Goal: Information Seeking & Learning: Learn about a topic

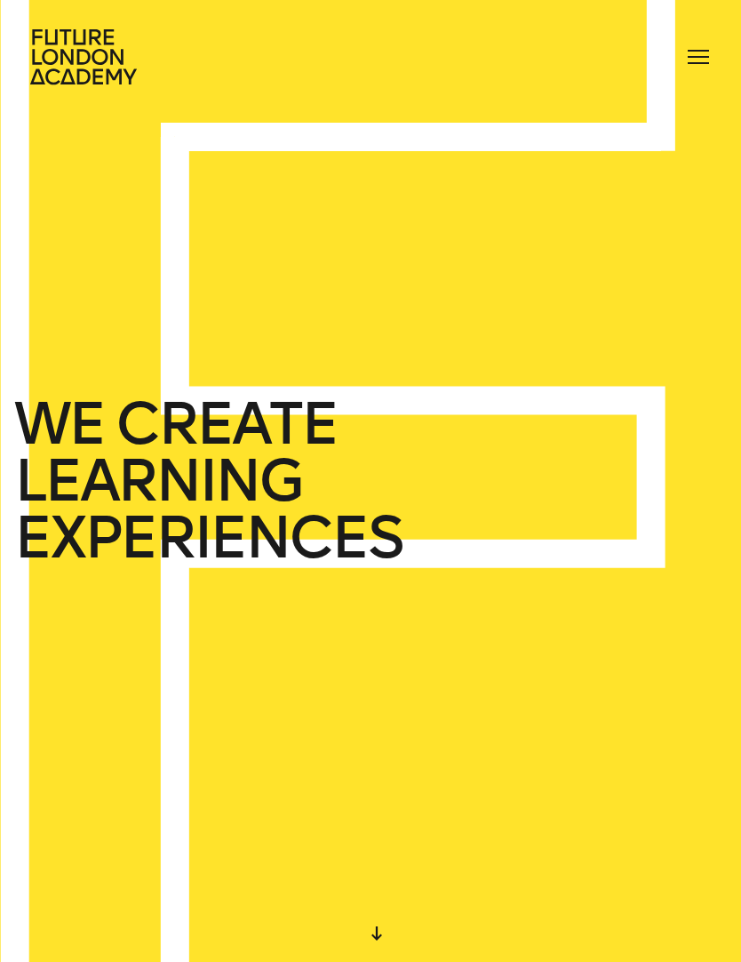
click at [700, 55] on div at bounding box center [698, 57] width 28 height 28
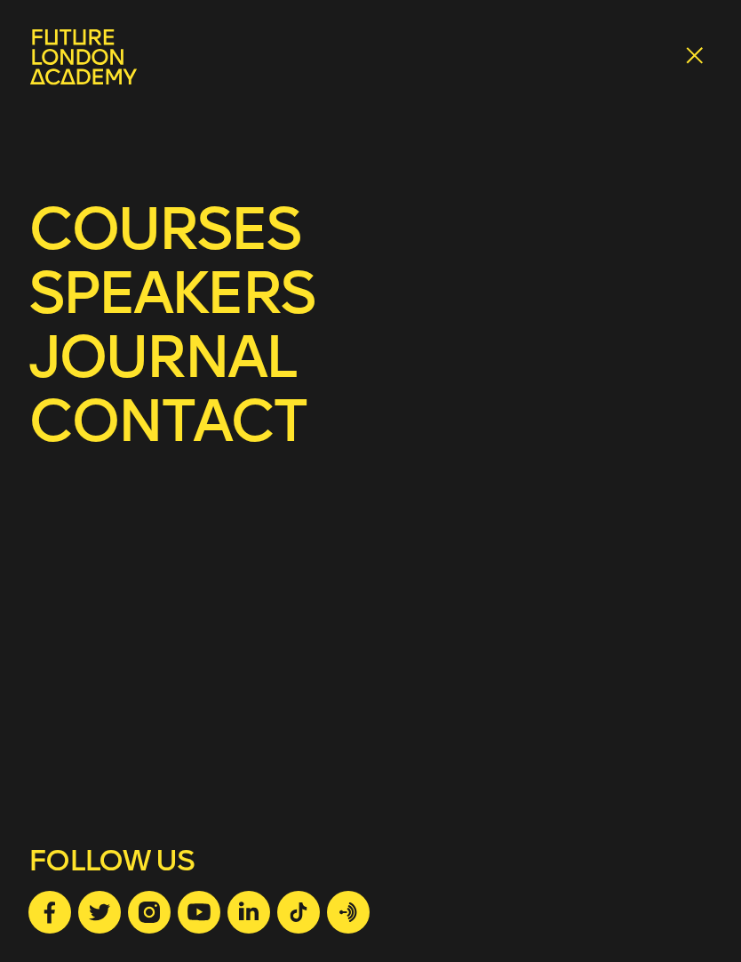
click at [252, 222] on link "courses" at bounding box center [163, 229] width 271 height 70
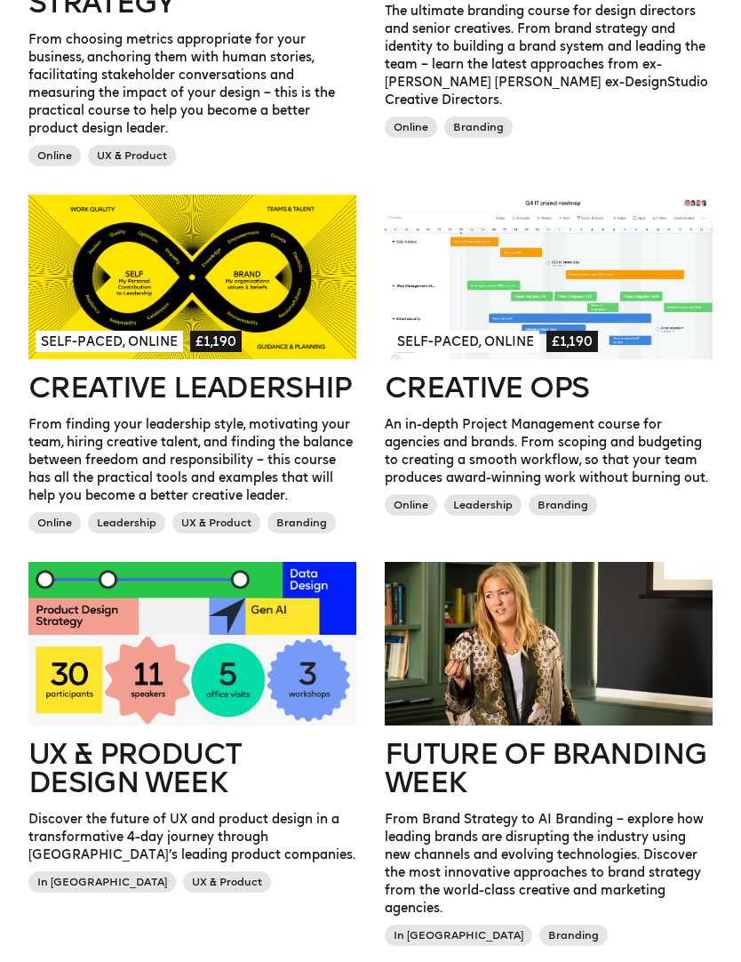
scroll to position [1105, 0]
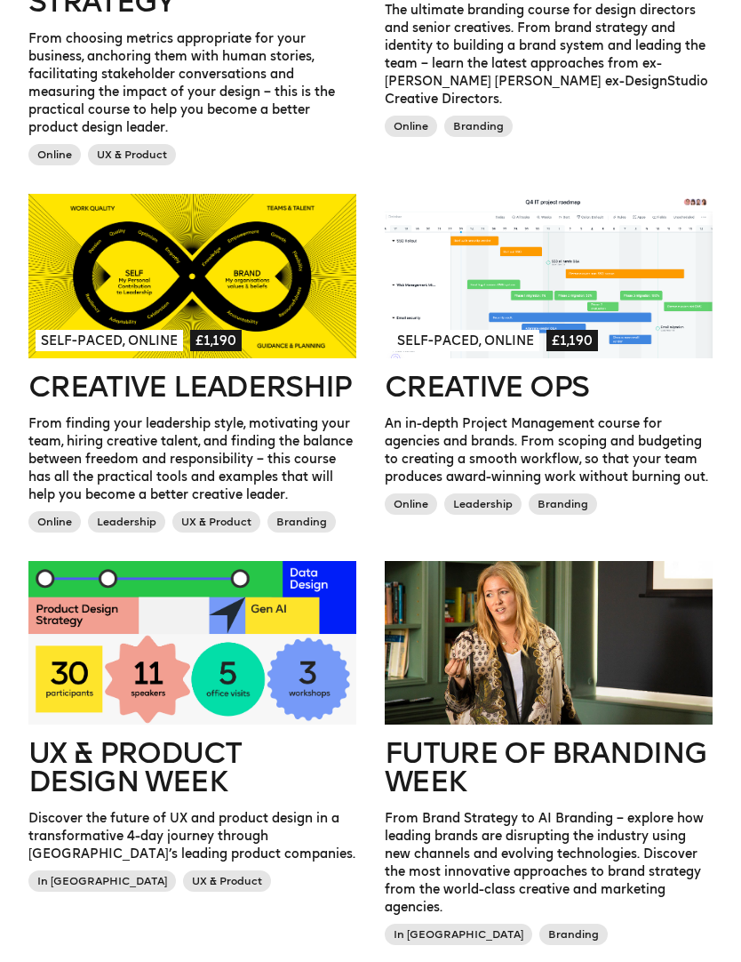
click at [68, 763] on h2 "UX & Product Design Week" at bounding box center [192, 767] width 328 height 57
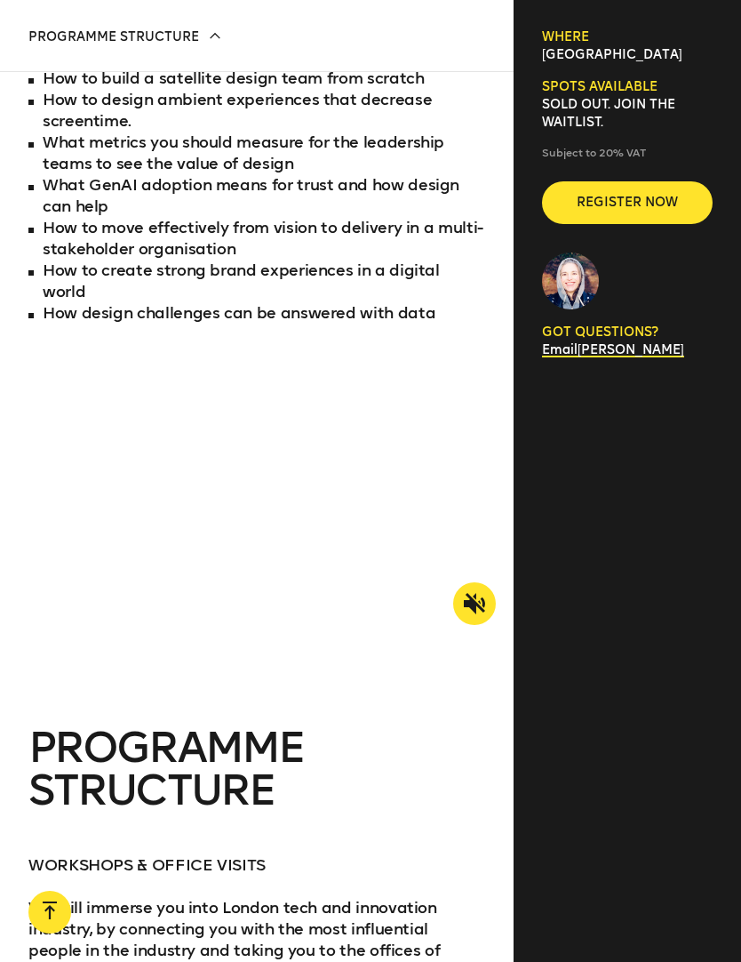
scroll to position [1785, 0]
click at [472, 613] on icon at bounding box center [474, 602] width 21 height 21
click at [481, 613] on icon at bounding box center [474, 602] width 21 height 21
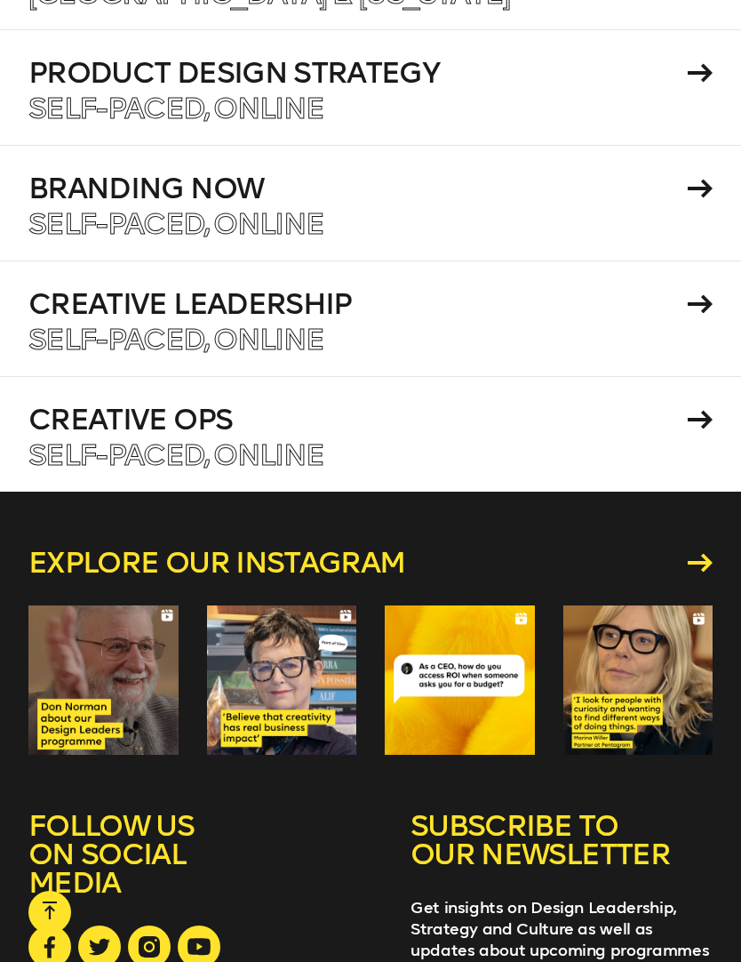
scroll to position [8879, 0]
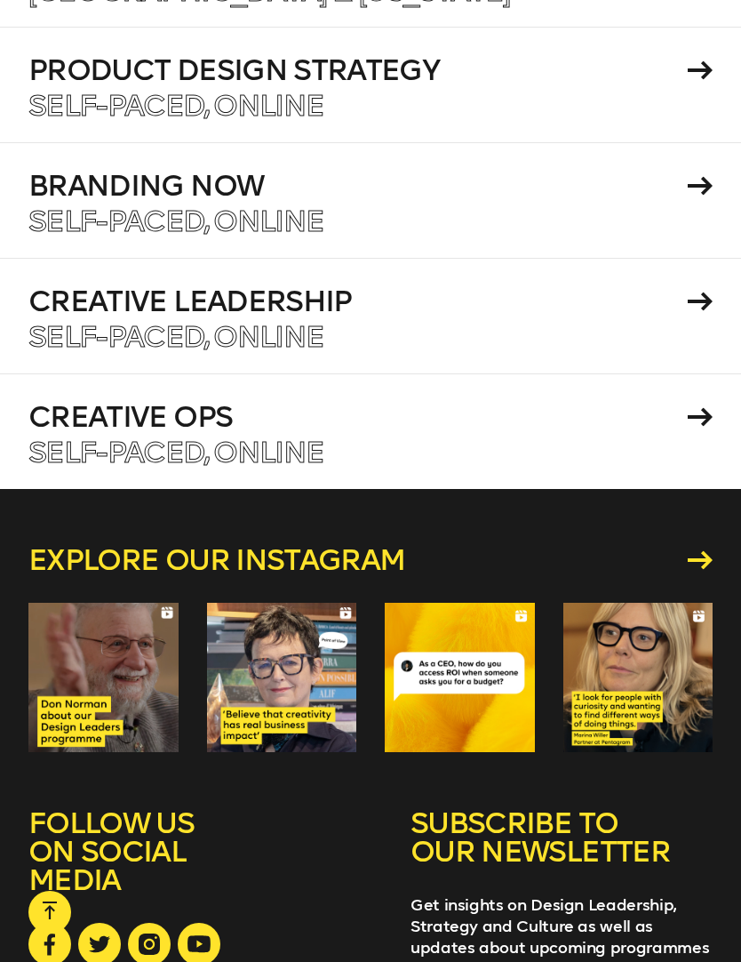
click at [3, 489] on div "Explore our instagram SUBSCRIBE TO OUR NEWSLETTER Get insights on Design Leader…" at bounding box center [370, 905] width 741 height 833
click at [66, 603] on div at bounding box center [103, 678] width 150 height 150
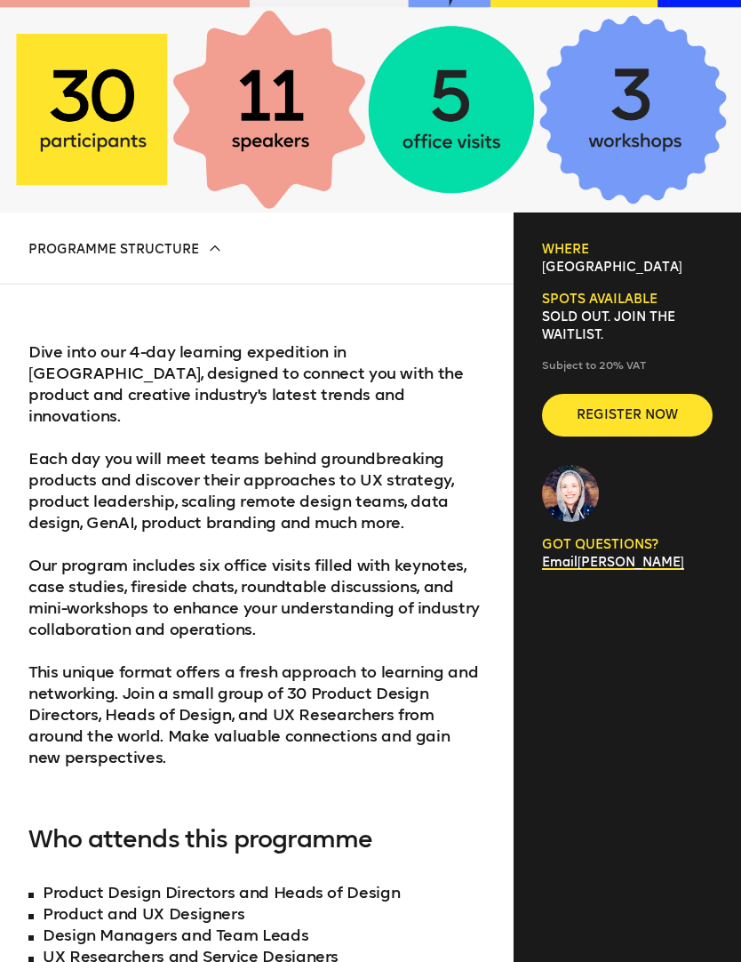
scroll to position [0, 0]
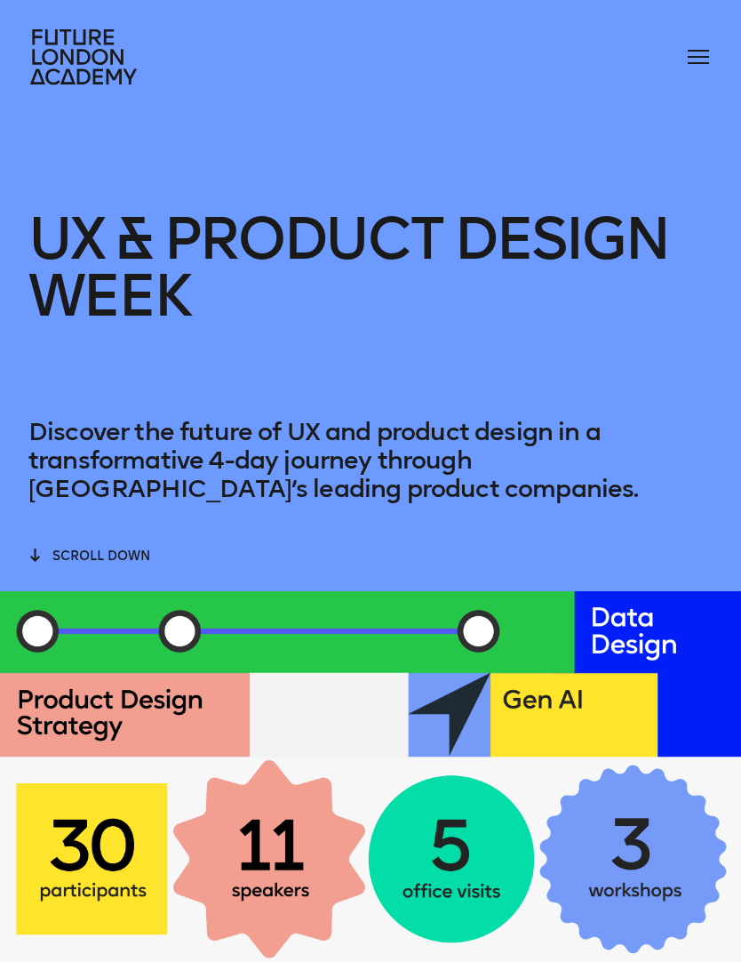
click at [693, 51] on span at bounding box center [698, 51] width 21 height 2
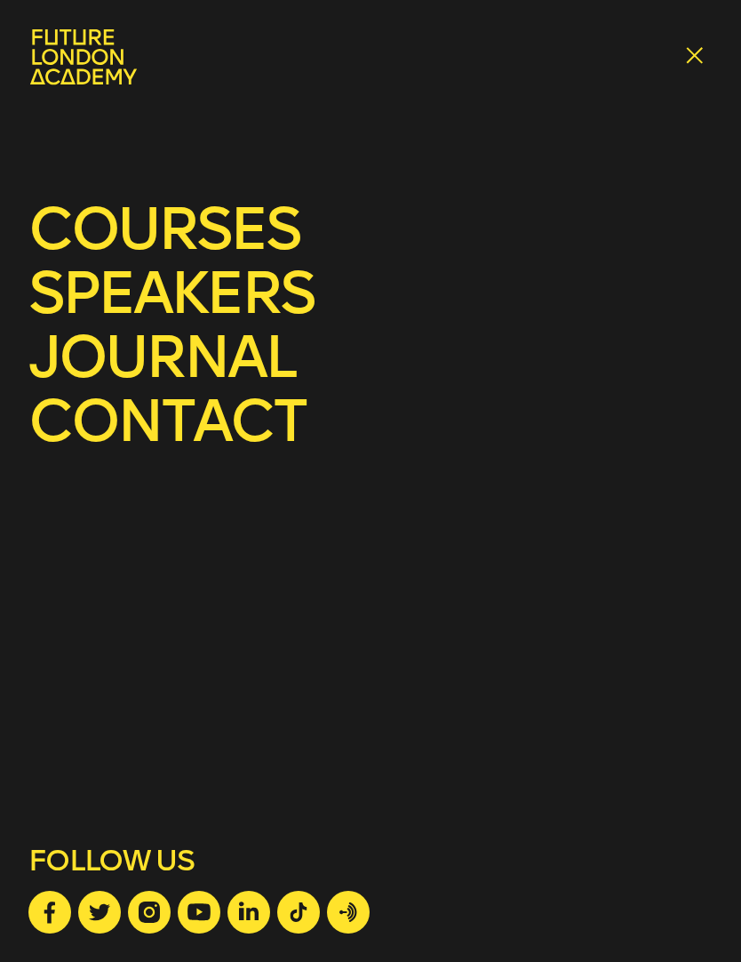
click at [244, 350] on link "journal" at bounding box center [161, 357] width 267 height 70
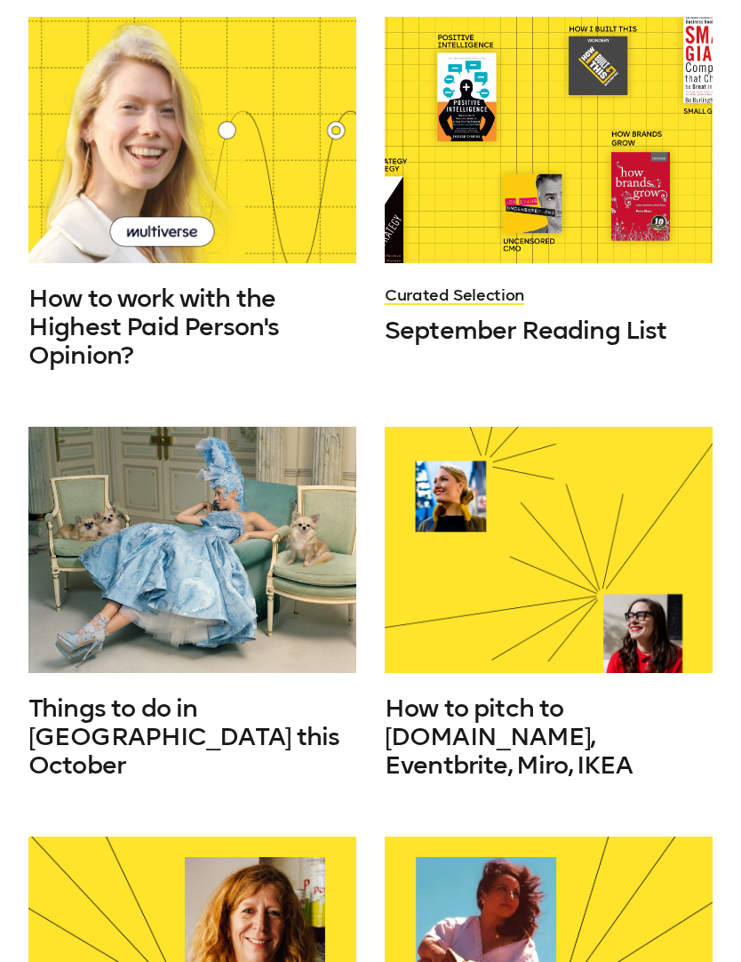
scroll to position [514, 0]
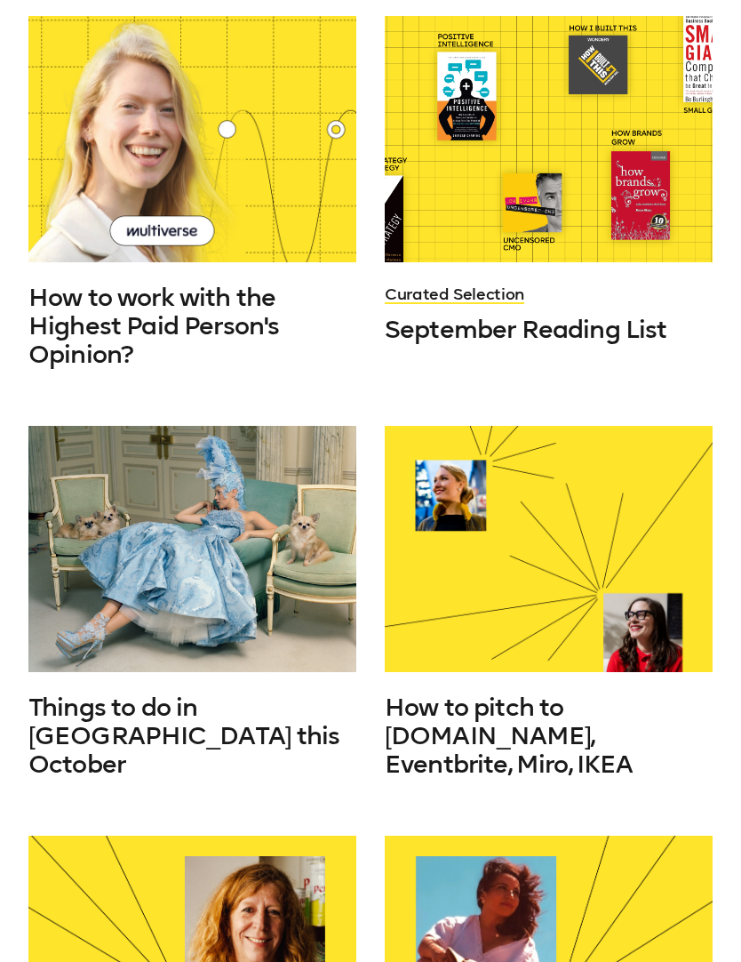
click at [630, 332] on span "September Reading List" at bounding box center [526, 329] width 283 height 29
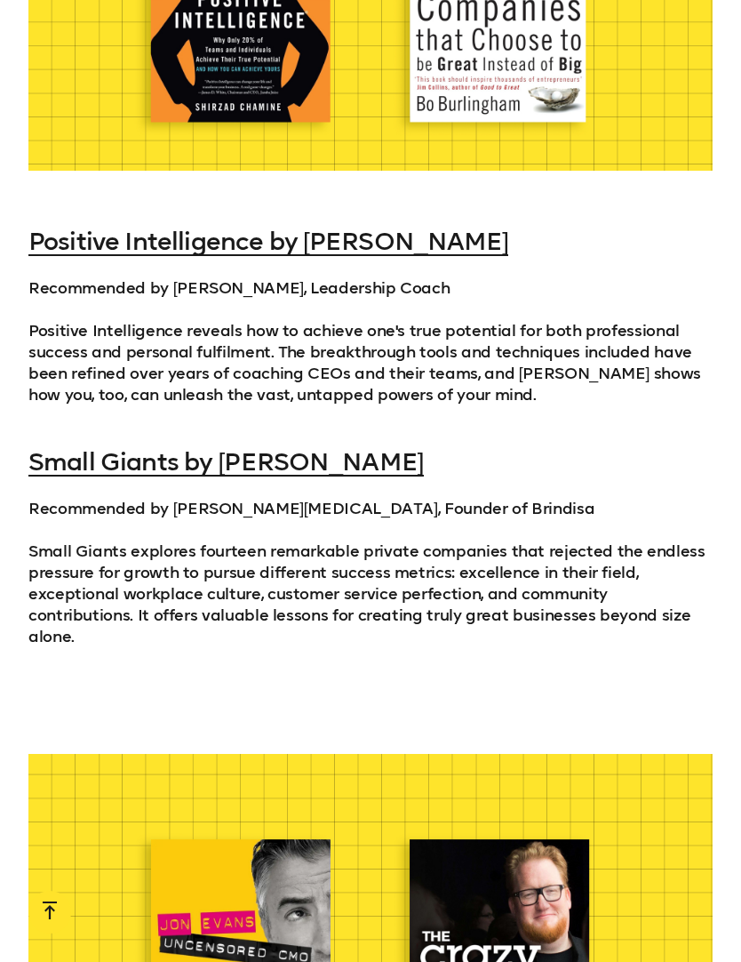
scroll to position [2217, 0]
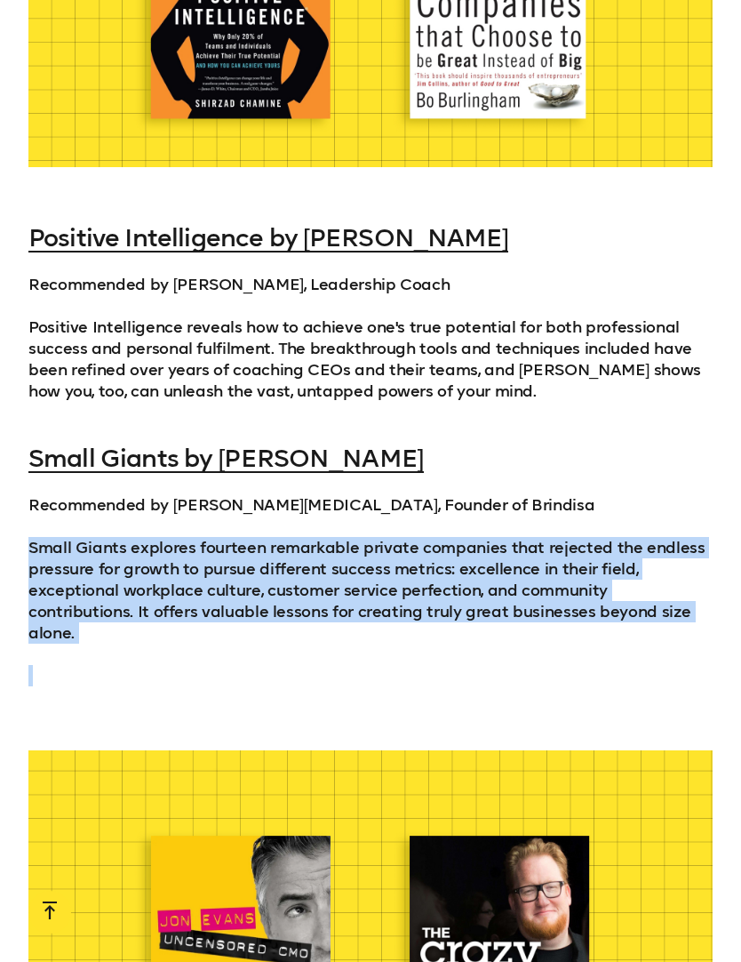
click at [329, 443] on link "Small Giants by [PERSON_NAME]" at bounding box center [226, 457] width 396 height 29
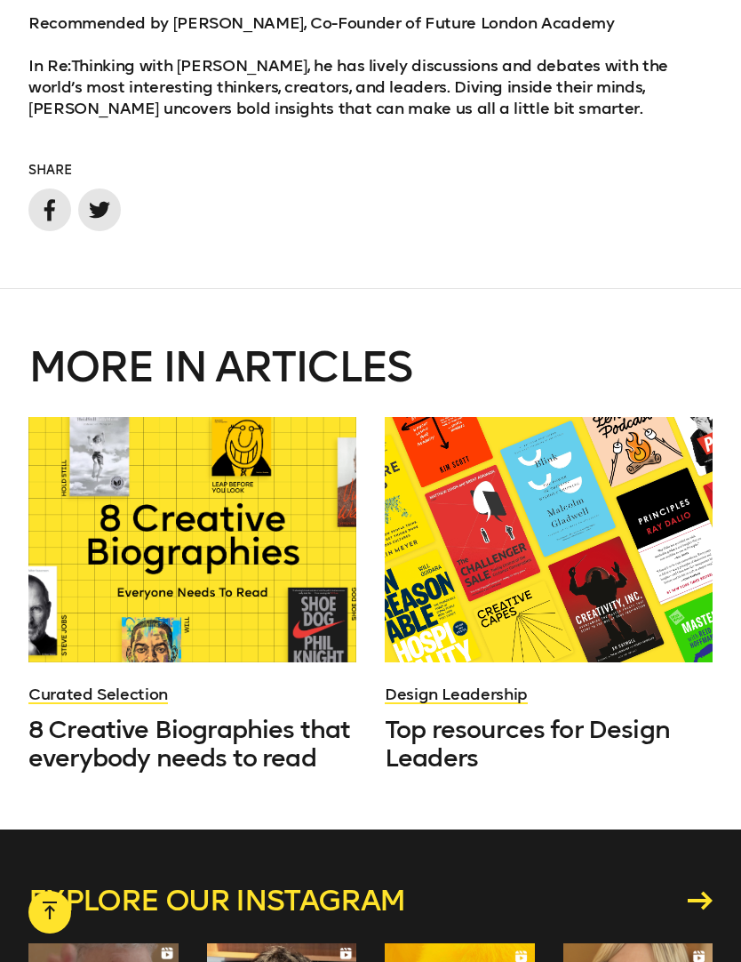
scroll to position [4522, 0]
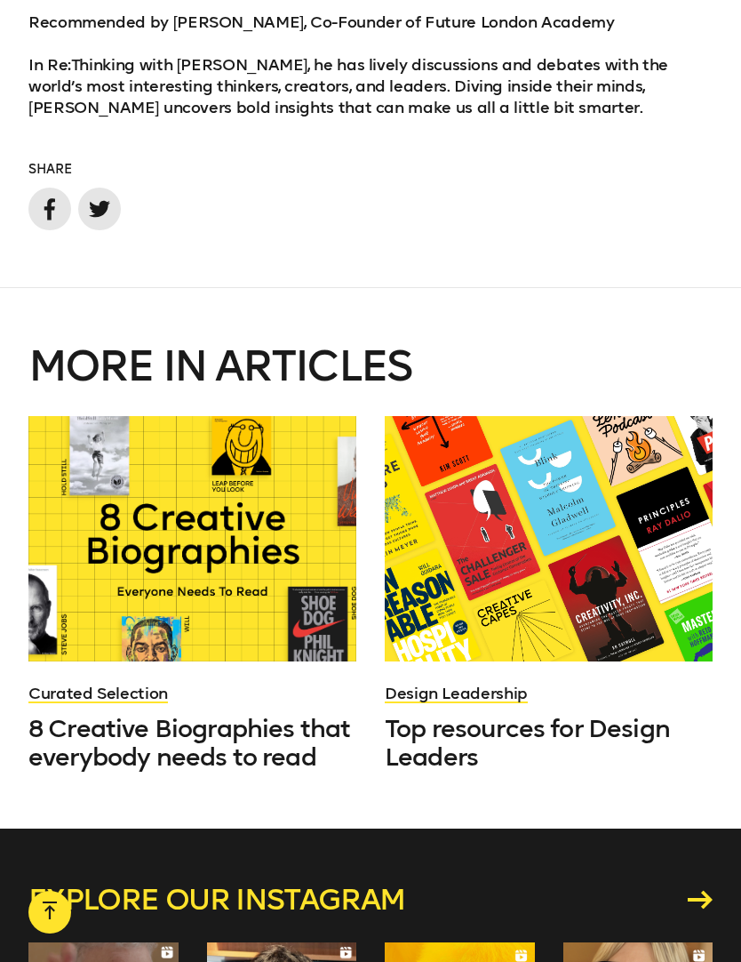
click at [68, 714] on span "8 Creative Biographies that everybody needs to read" at bounding box center [189, 743] width 322 height 58
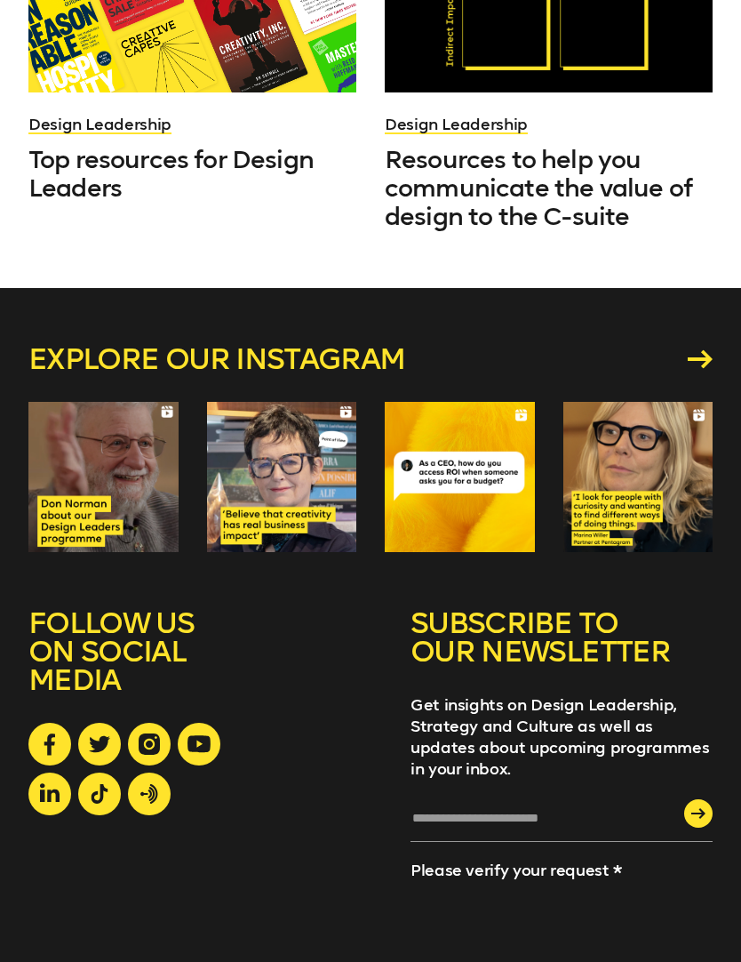
scroll to position [5076, 0]
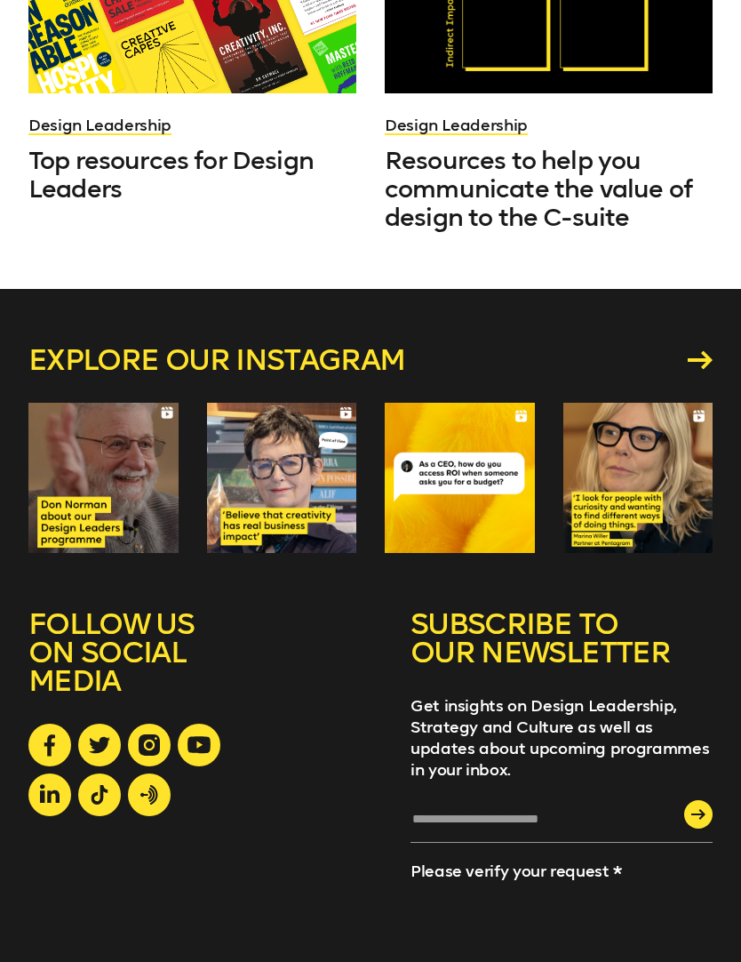
click at [289, 403] on div at bounding box center [282, 478] width 150 height 150
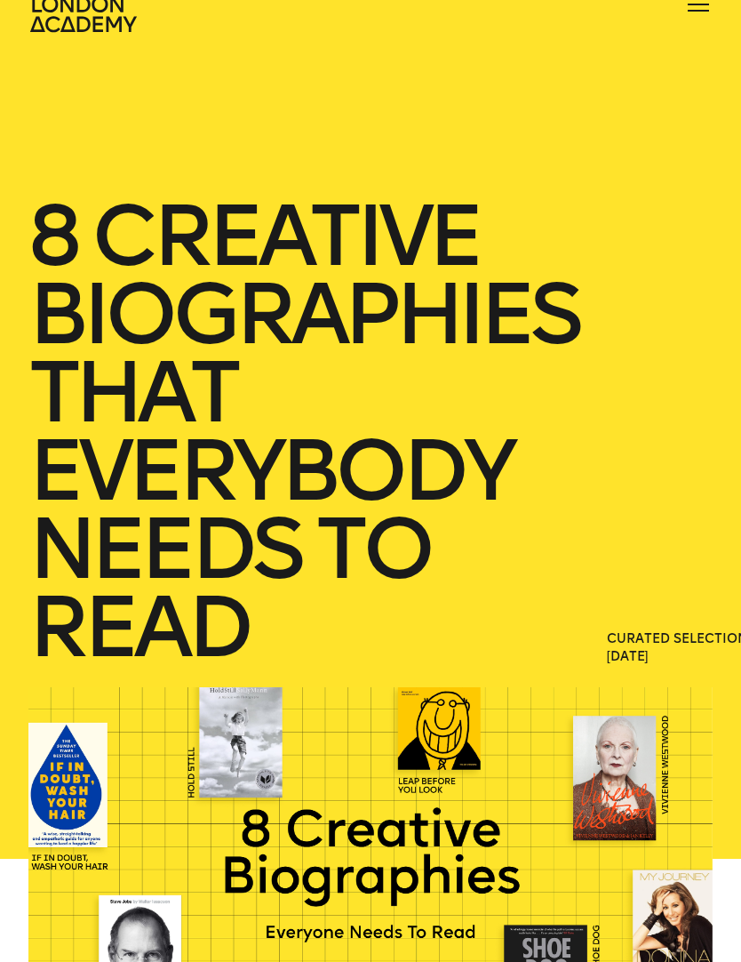
scroll to position [0, 0]
